Goal: Communication & Community: Connect with others

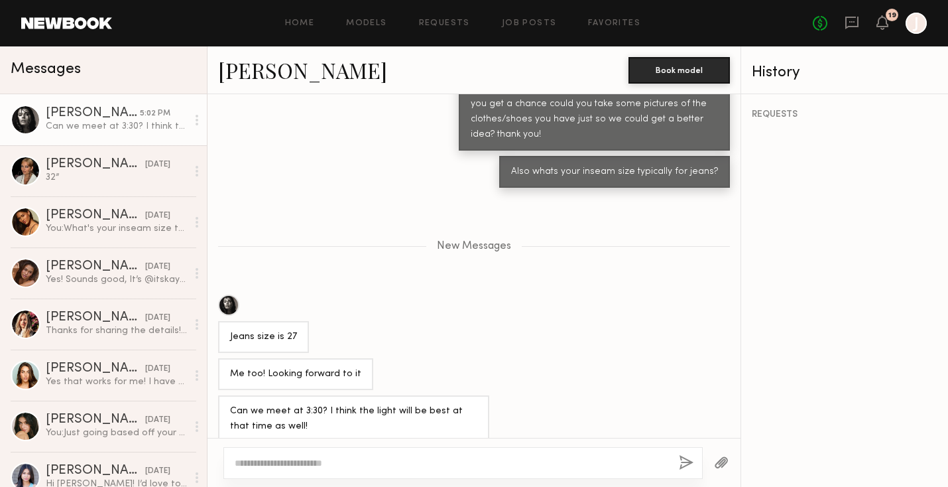
scroll to position [621, 0]
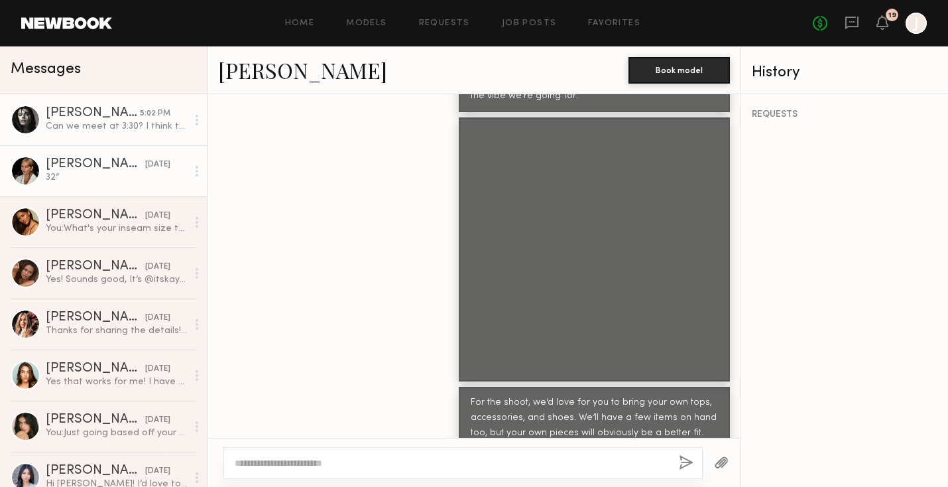
click at [95, 166] on div "[PERSON_NAME]" at bounding box center [95, 164] width 99 height 13
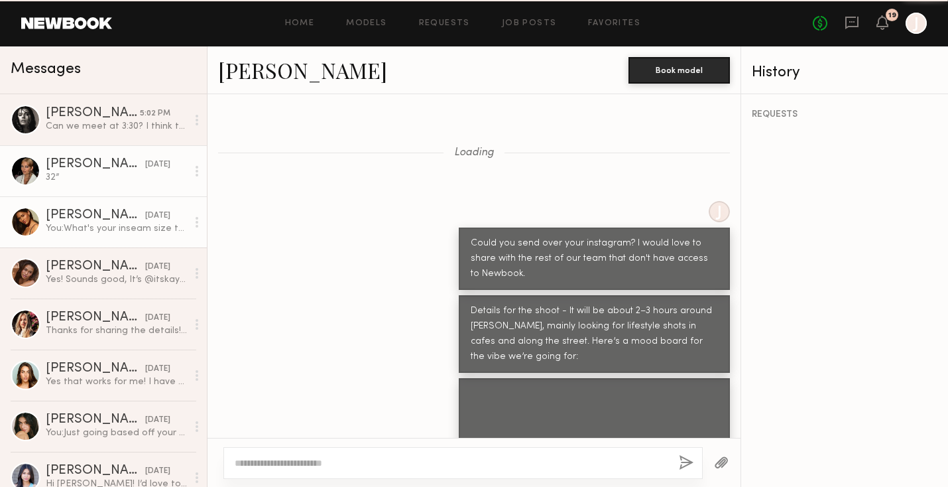
scroll to position [1053, 0]
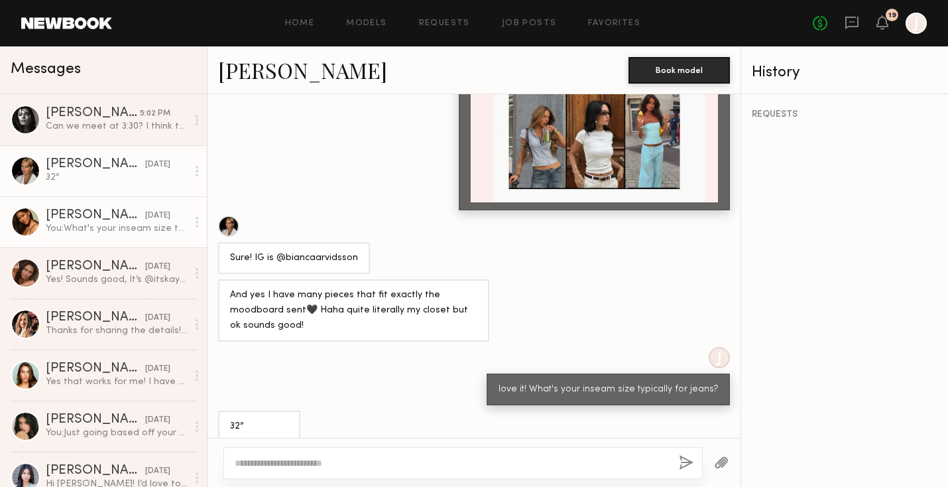
click at [89, 216] on div "[PERSON_NAME]" at bounding box center [95, 215] width 99 height 13
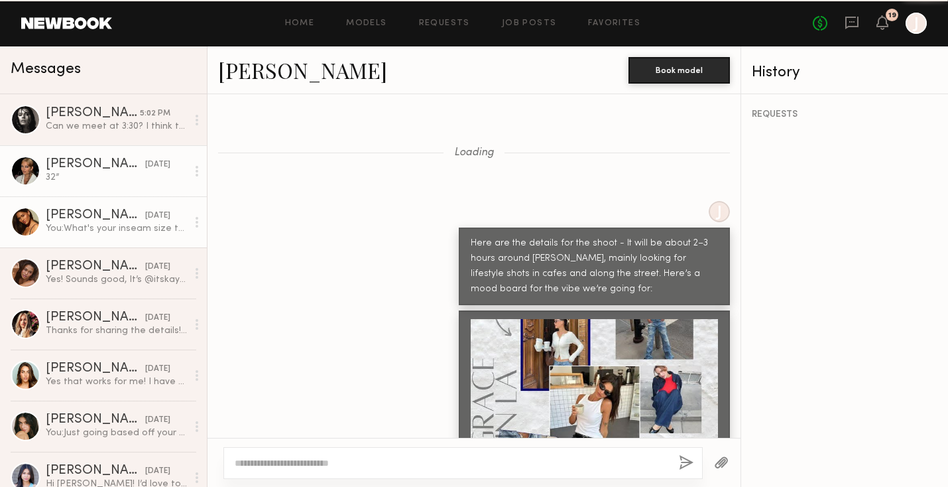
scroll to position [932, 0]
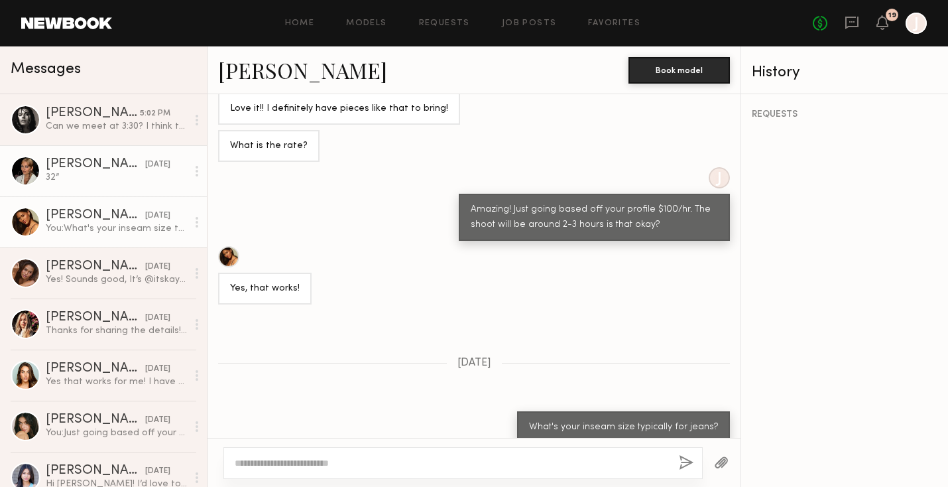
click at [138, 150] on link "[PERSON_NAME] [DATE] 32”" at bounding box center [103, 170] width 207 height 51
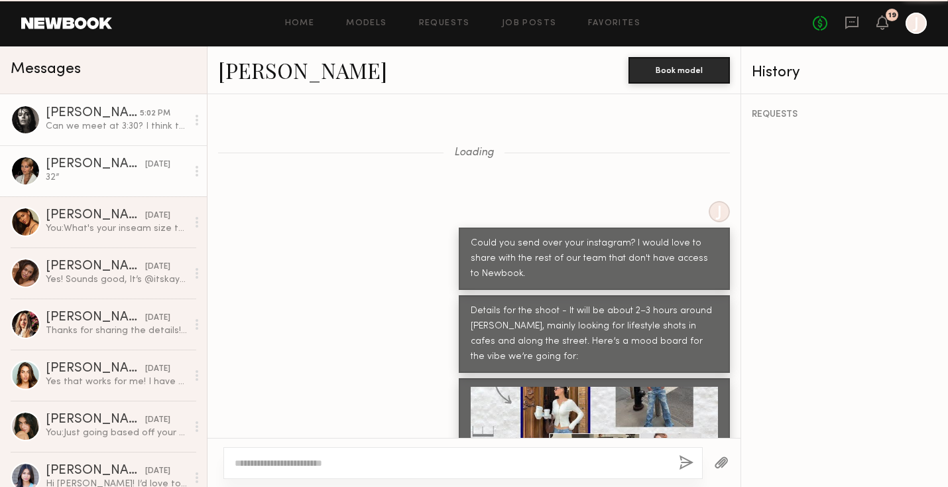
scroll to position [1053, 0]
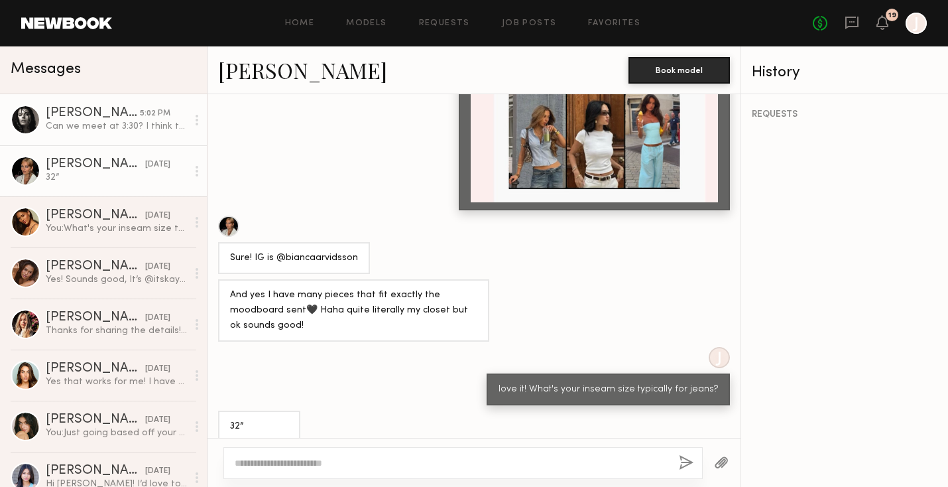
click at [149, 128] on div "Can we meet at 3:30? I think the light will be best at that time as well!" at bounding box center [116, 126] width 141 height 13
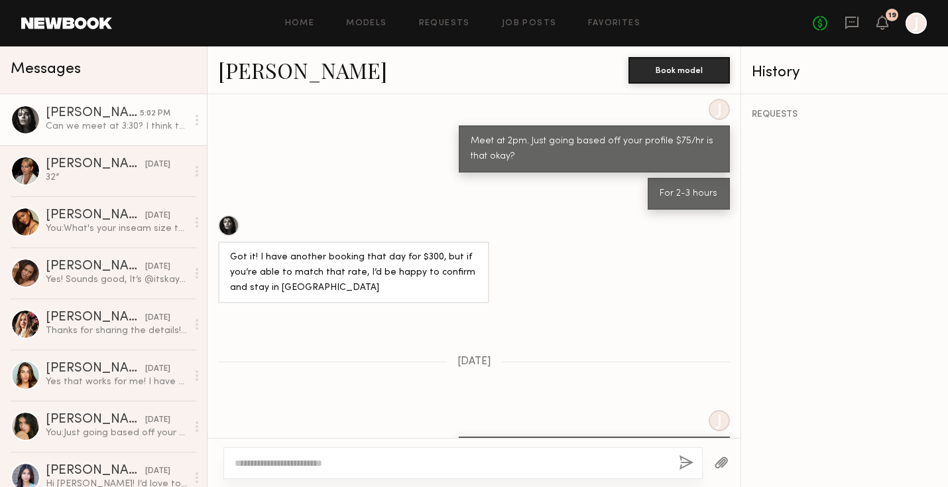
scroll to position [2050, 0]
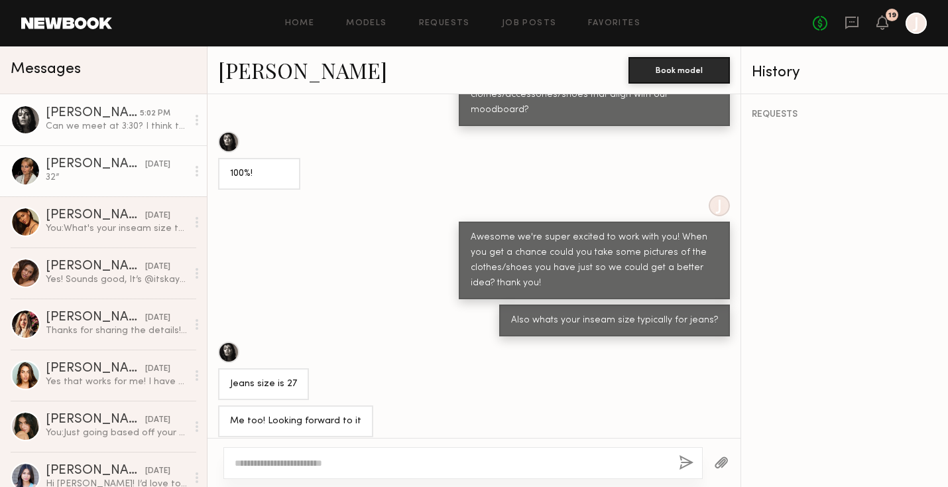
click at [123, 179] on div "32”" at bounding box center [116, 177] width 141 height 13
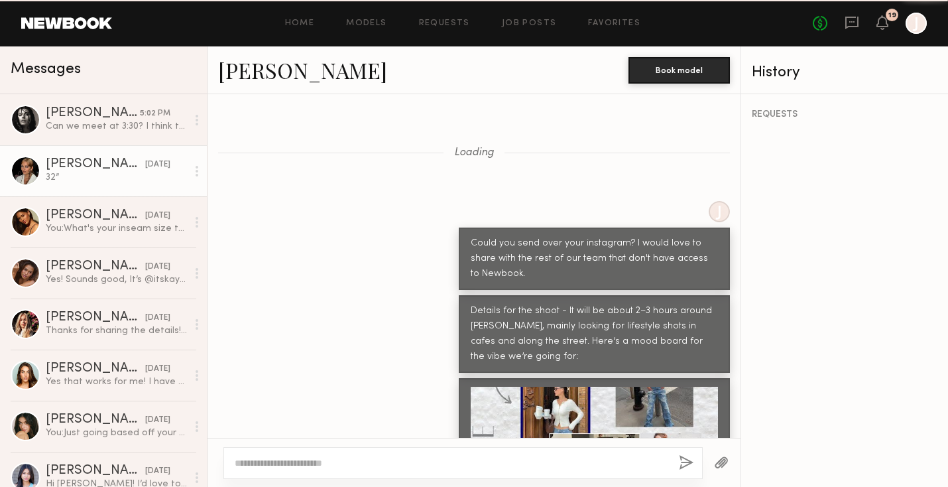
scroll to position [1053, 0]
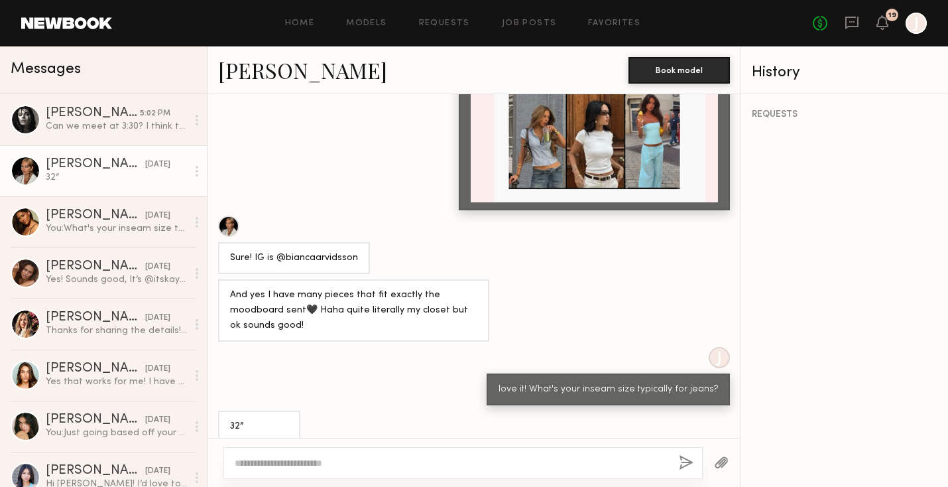
click at [101, 91] on div "Messages" at bounding box center [103, 70] width 207 height 48
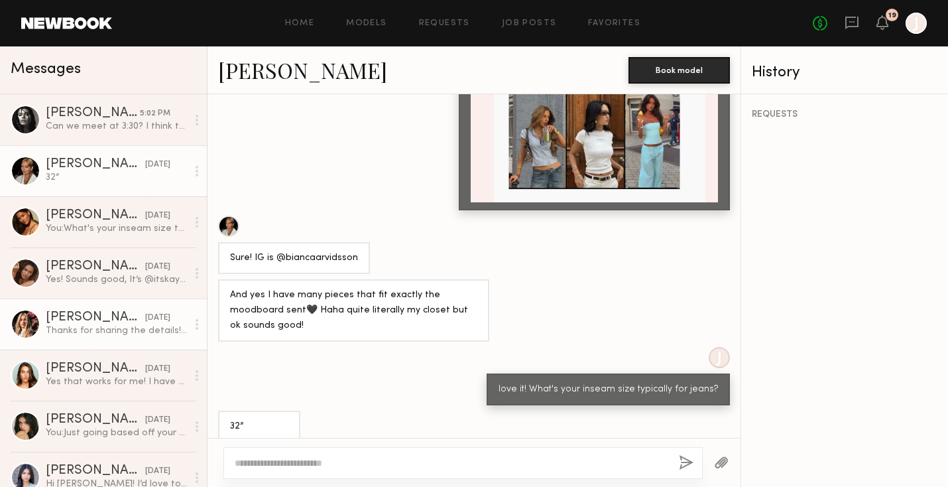
click at [80, 322] on div "[PERSON_NAME]" at bounding box center [95, 317] width 99 height 13
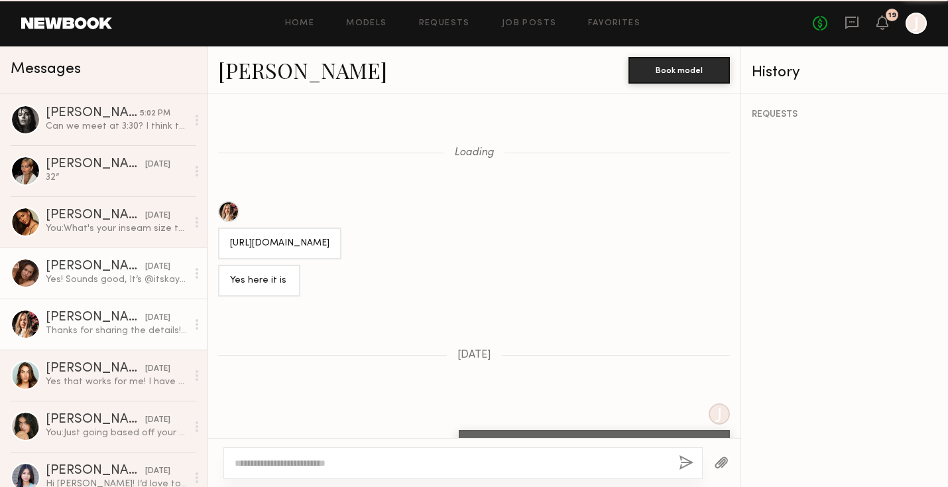
scroll to position [1124, 0]
